Goal: Complete application form

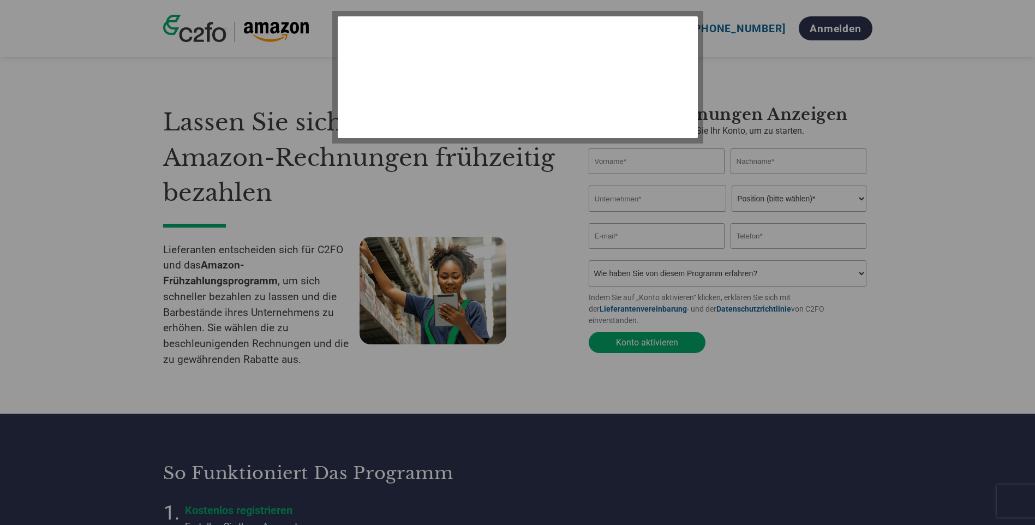
select select "de"
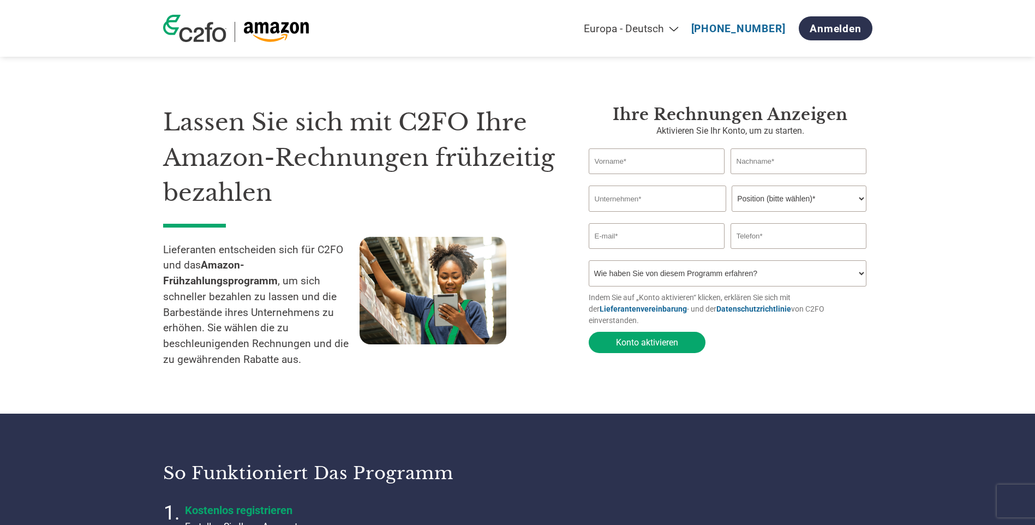
click at [656, 163] on input "text" at bounding box center [657, 161] width 136 height 26
type input "[PERSON_NAME]"
type input "Radloff"
type input "[PERSON_NAME][EMAIL_ADDRESS][DOMAIN_NAME]"
type input "016096906870"
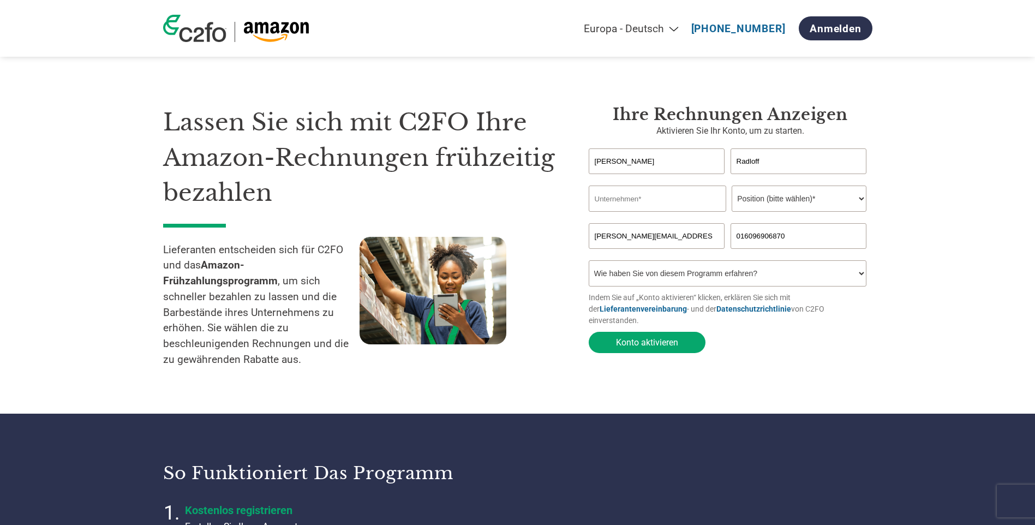
click at [775, 197] on select "Position (bitte wählen)* Finanzvorstand Finanzkontrolleur Kreditmanager Finanzc…" at bounding box center [799, 198] width 135 height 26
select select "FINANCE_DIRECTOR"
click at [732, 187] on select "Position (bitte wählen)* Finanzvorstand Finanzkontrolleur Kreditmanager Finanzc…" at bounding box center [799, 198] width 135 height 26
click at [633, 202] on input "text" at bounding box center [657, 198] width 137 height 26
type input "Walter de Gruyter GmbH"
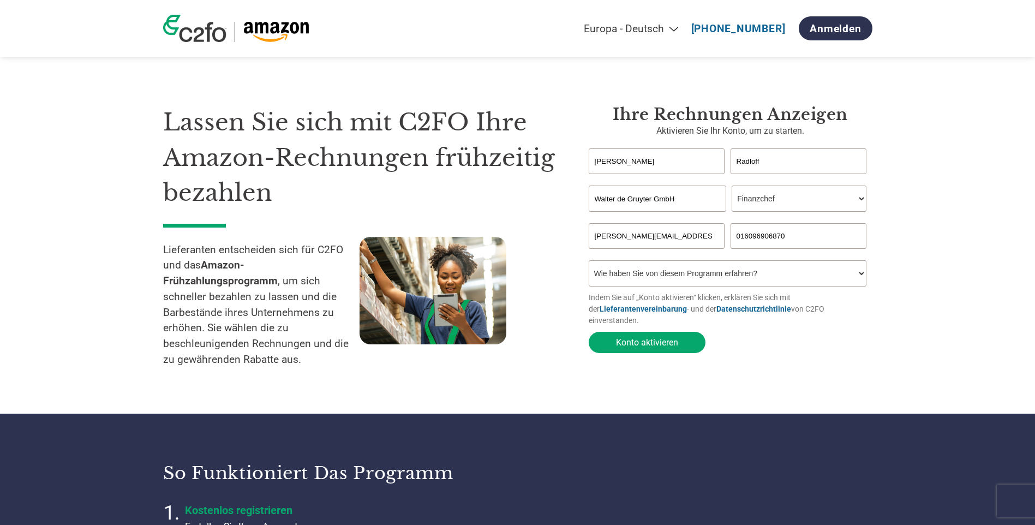
click at [703, 277] on select "Wie haben Sie von diesem Programm erfahren? Ich habe einen Brief erhalten E-Mai…" at bounding box center [728, 273] width 278 height 26
select select "Email"
click at [589, 264] on select "Wie haben Sie von diesem Programm erfahren? Ich habe einen Brief erhalten E-Mai…" at bounding box center [728, 273] width 278 height 26
click at [650, 338] on button "Konto aktivieren" at bounding box center [647, 342] width 117 height 21
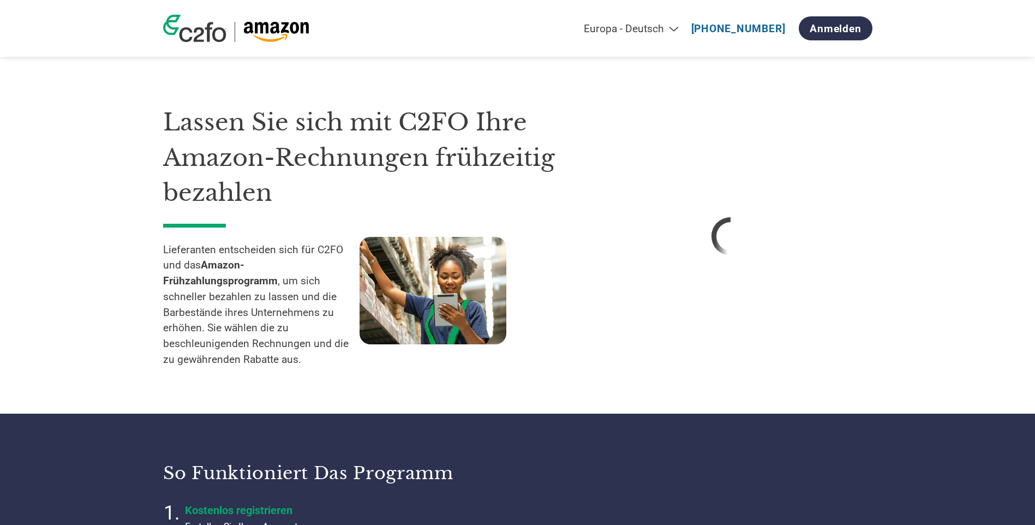
select select "de"
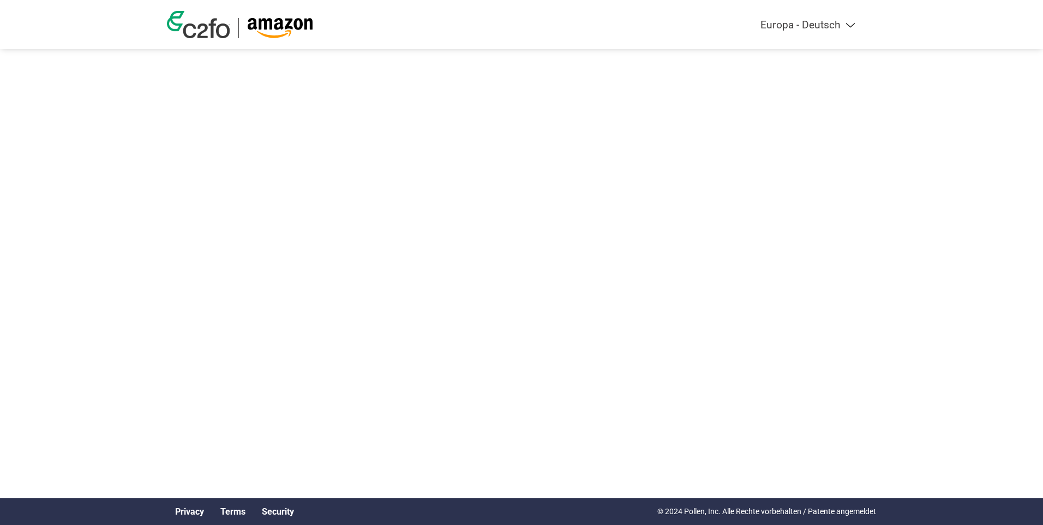
select select "de"
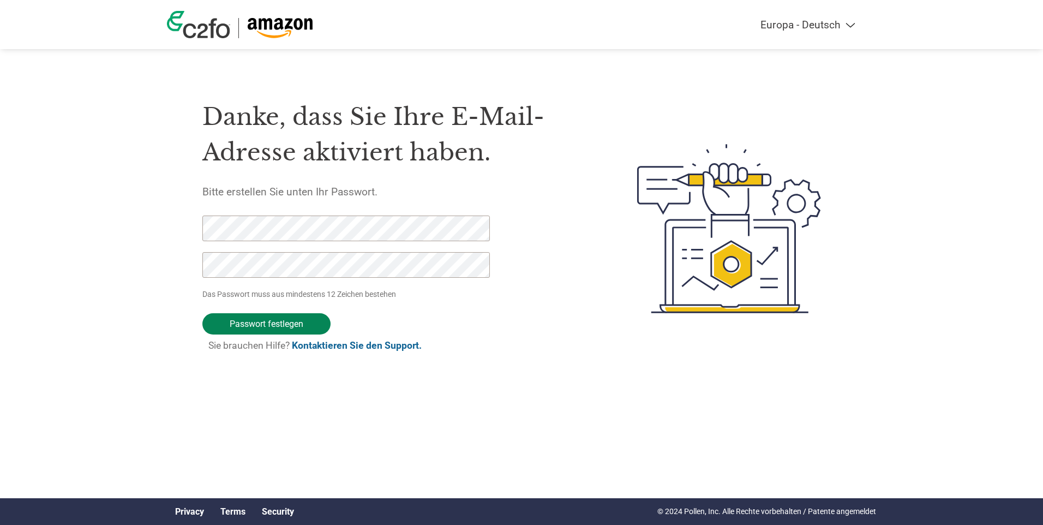
click at [259, 322] on input "Passwort festlegen" at bounding box center [266, 323] width 128 height 21
